Goal: Task Accomplishment & Management: Manage account settings

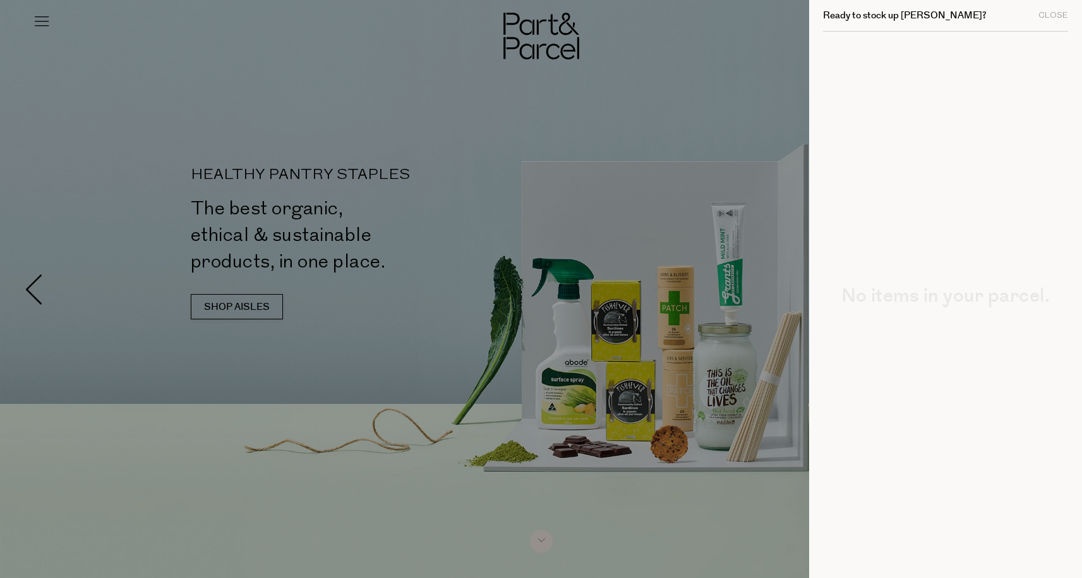
click at [1049, 22] on div "Ready to stock up Anthony? Close" at bounding box center [945, 16] width 245 height 32
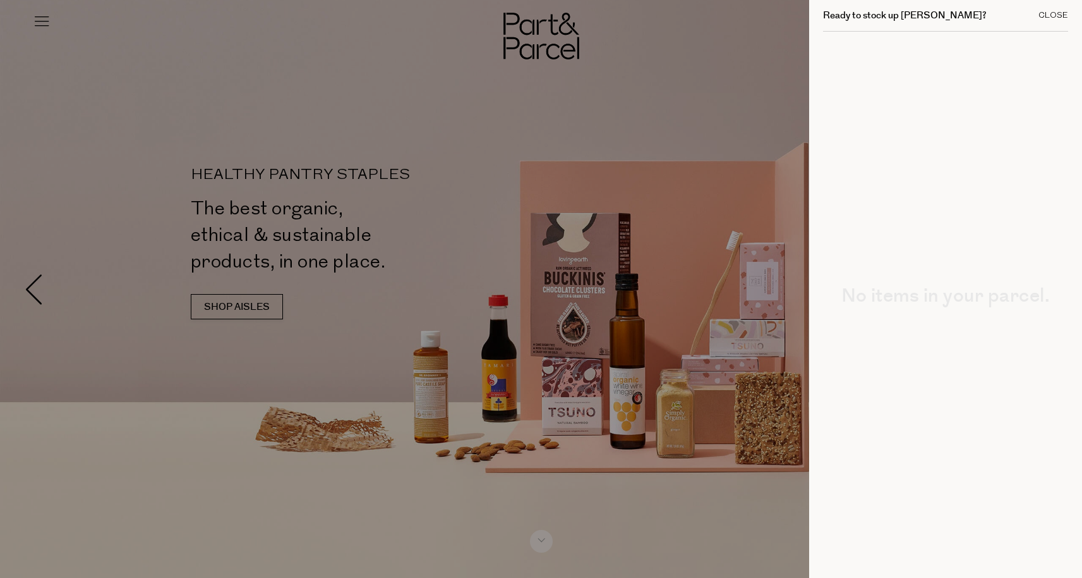
click at [1052, 16] on div "Close" at bounding box center [1054, 15] width 30 height 8
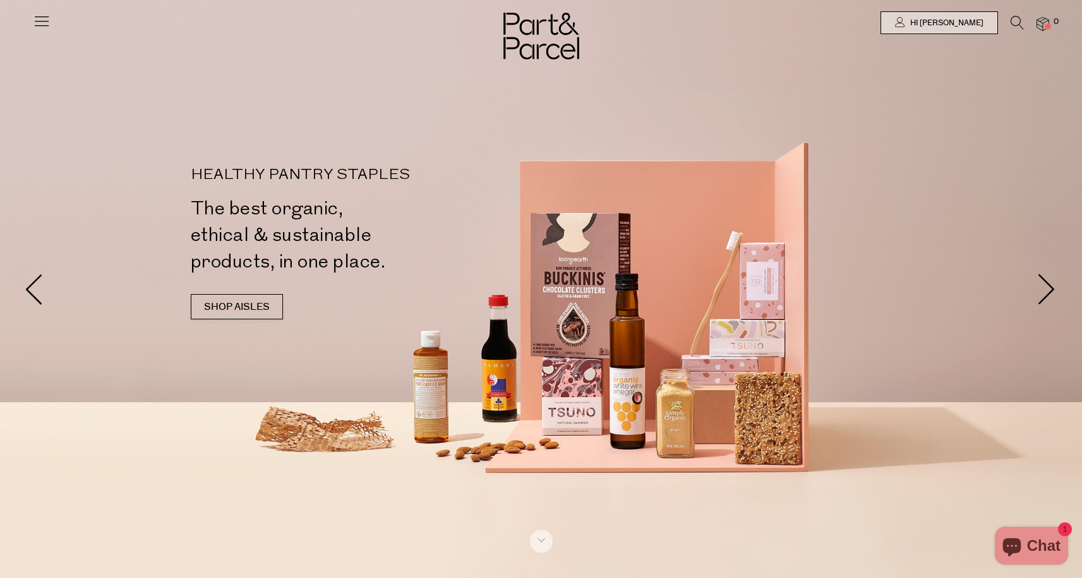
click at [39, 25] on icon at bounding box center [42, 21] width 18 height 18
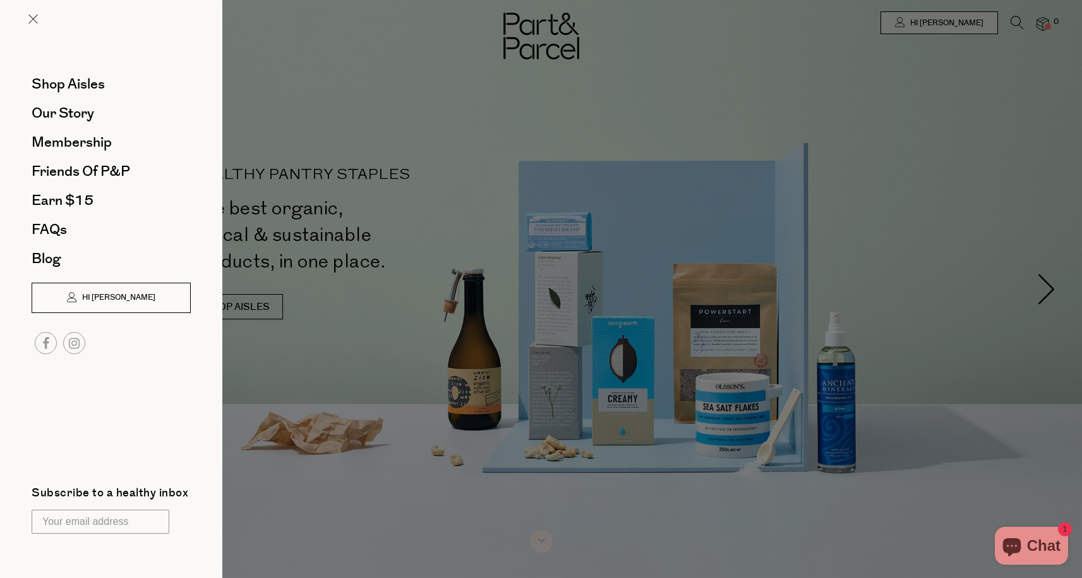
click at [99, 294] on span "Hi [PERSON_NAME]" at bounding box center [117, 297] width 76 height 11
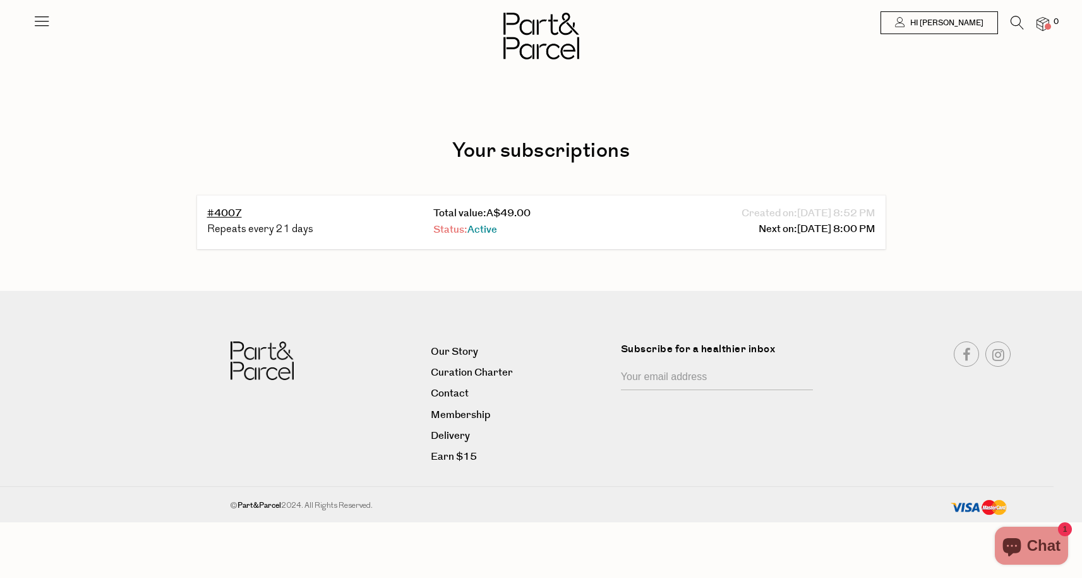
click at [487, 223] on span "Active" at bounding box center [483, 229] width 30 height 15
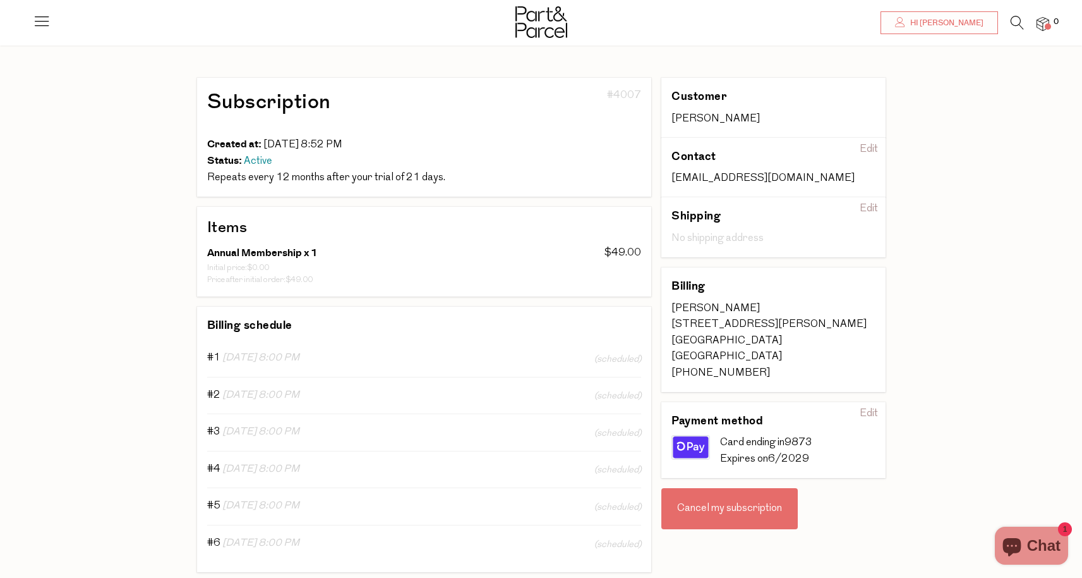
scroll to position [75, 0]
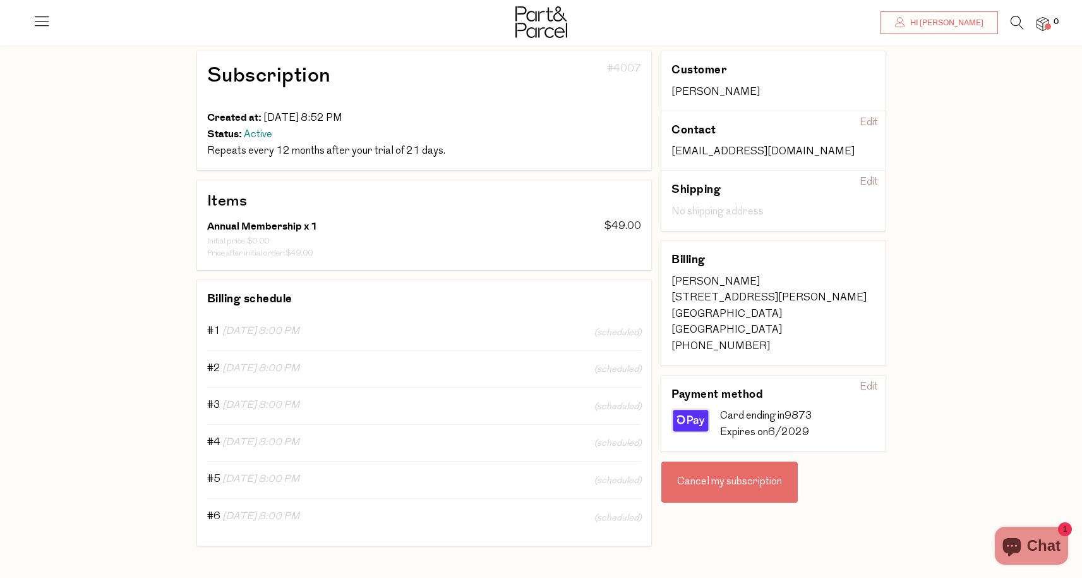
click at [752, 488] on div "Cancel my subscription" at bounding box center [730, 482] width 136 height 42
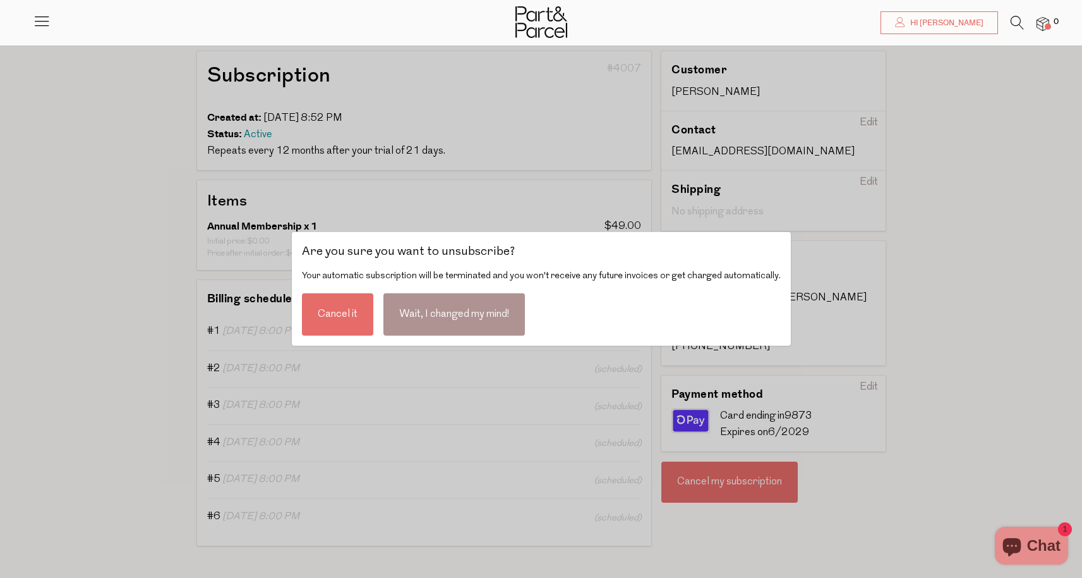
click at [349, 320] on div "Cancel it" at bounding box center [337, 314] width 71 height 42
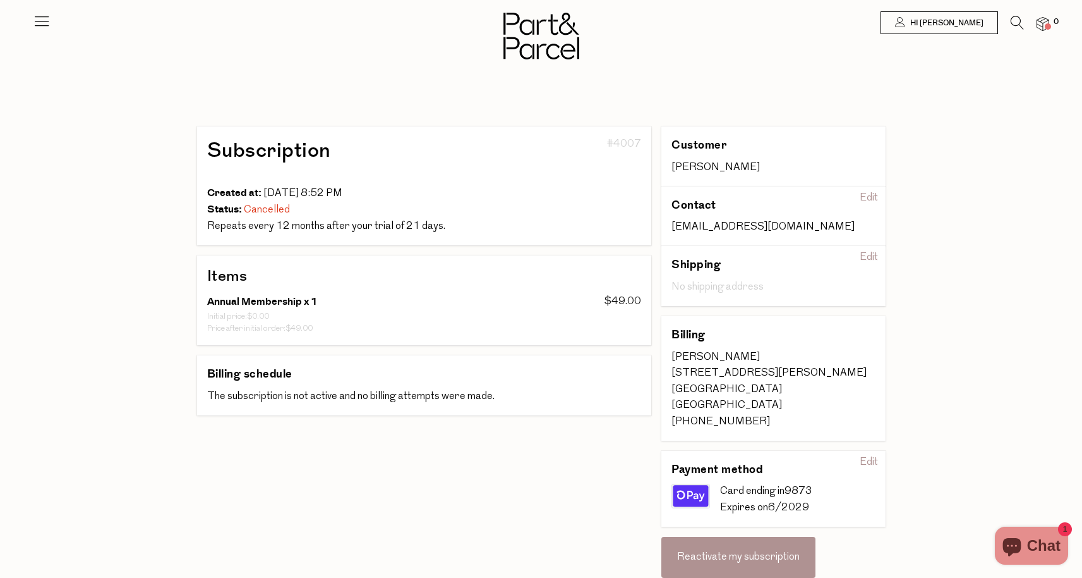
click at [59, 306] on div "Hi Anthony 0 Logout Shop Aisles Our Story Membership Friends of P&P Earn $15 FA…" at bounding box center [541, 425] width 1082 height 851
